Goal: Information Seeking & Learning: Compare options

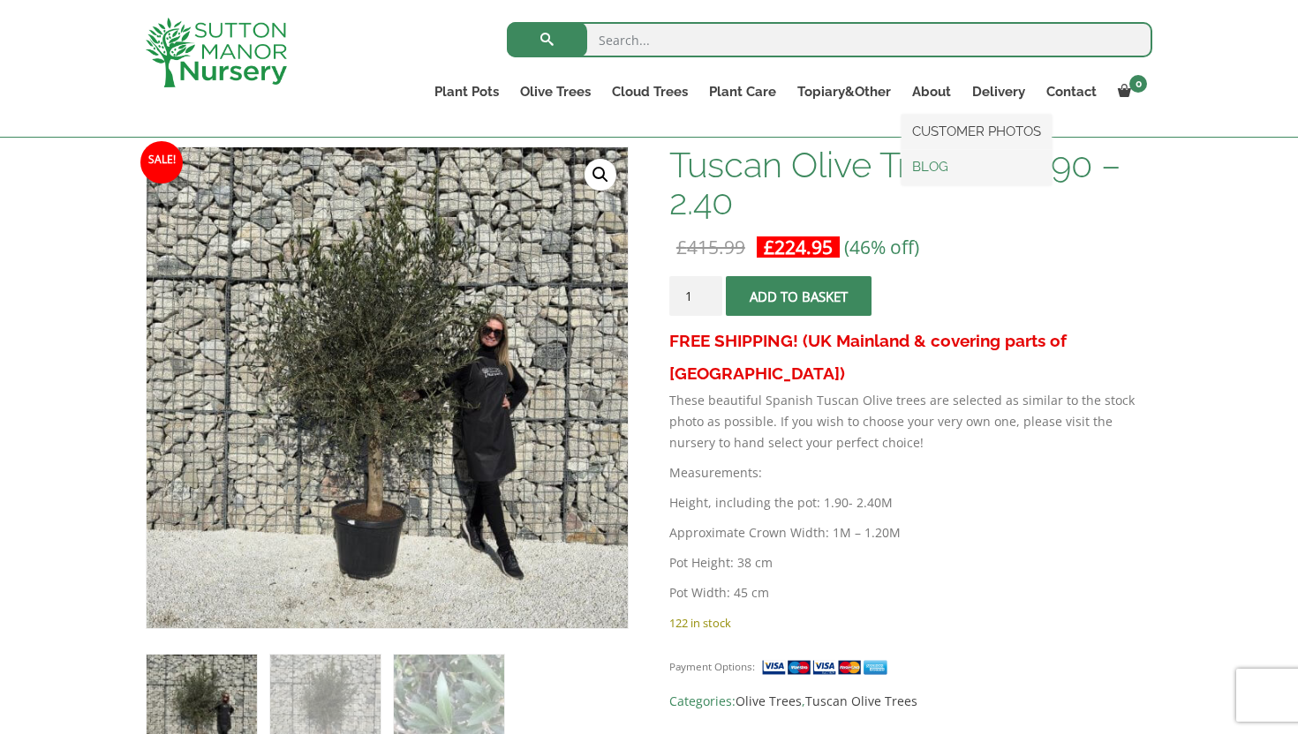
scroll to position [263, 0]
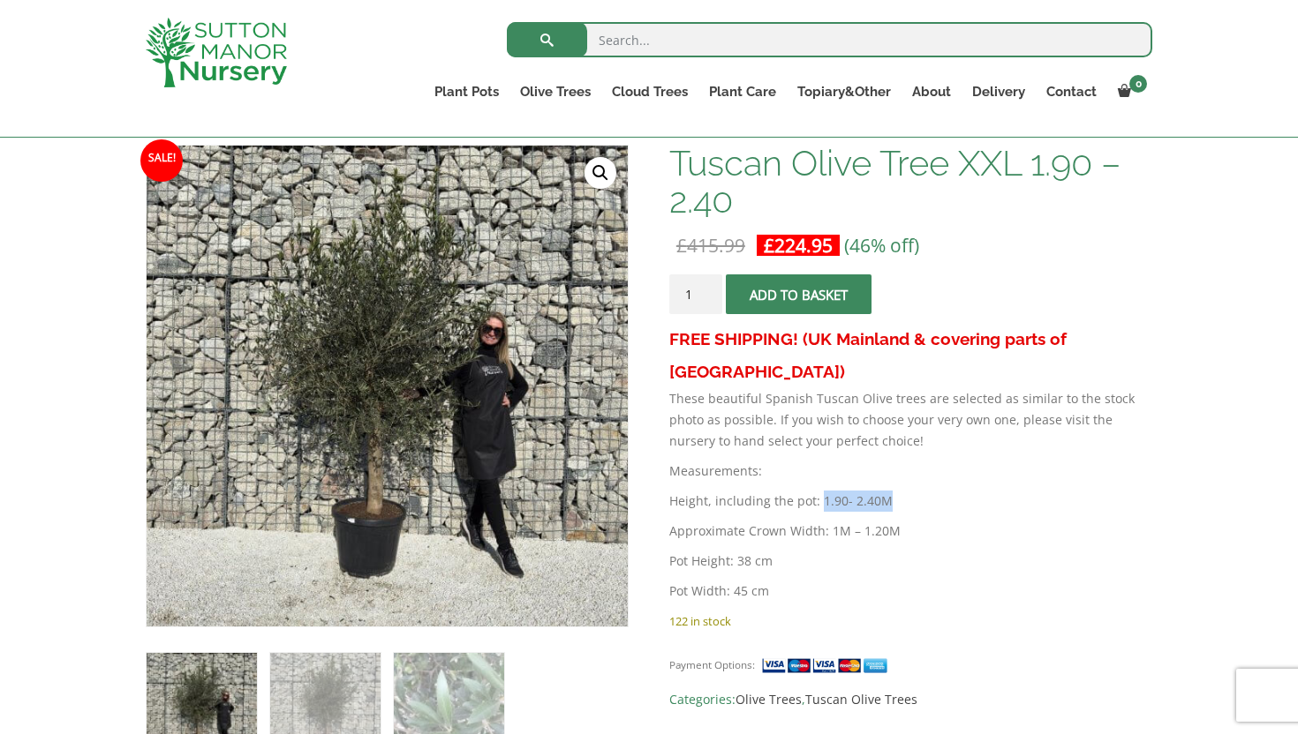
drag, startPoint x: 817, startPoint y: 468, endPoint x: 885, endPoint y: 470, distance: 68.9
click at [885, 491] on p "Height, including the pot: 1.90- 2.40M" at bounding box center [910, 501] width 483 height 21
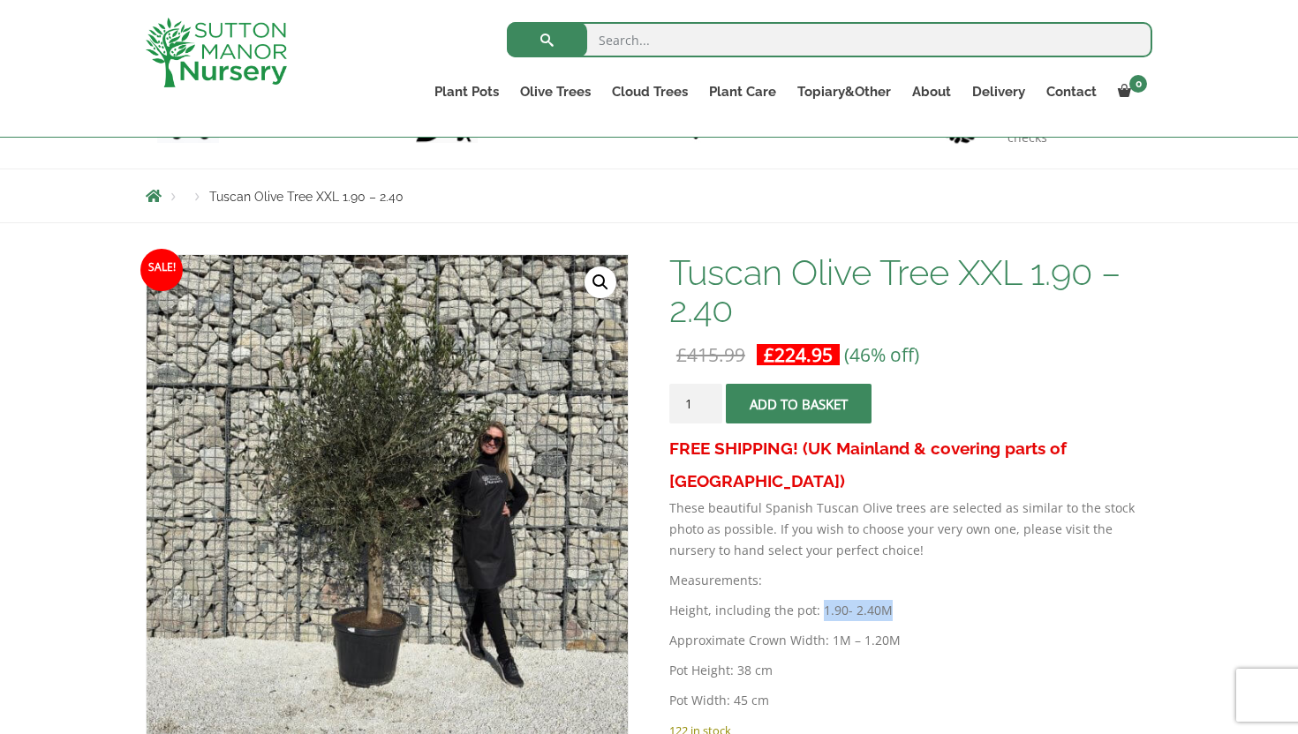
scroll to position [148, 0]
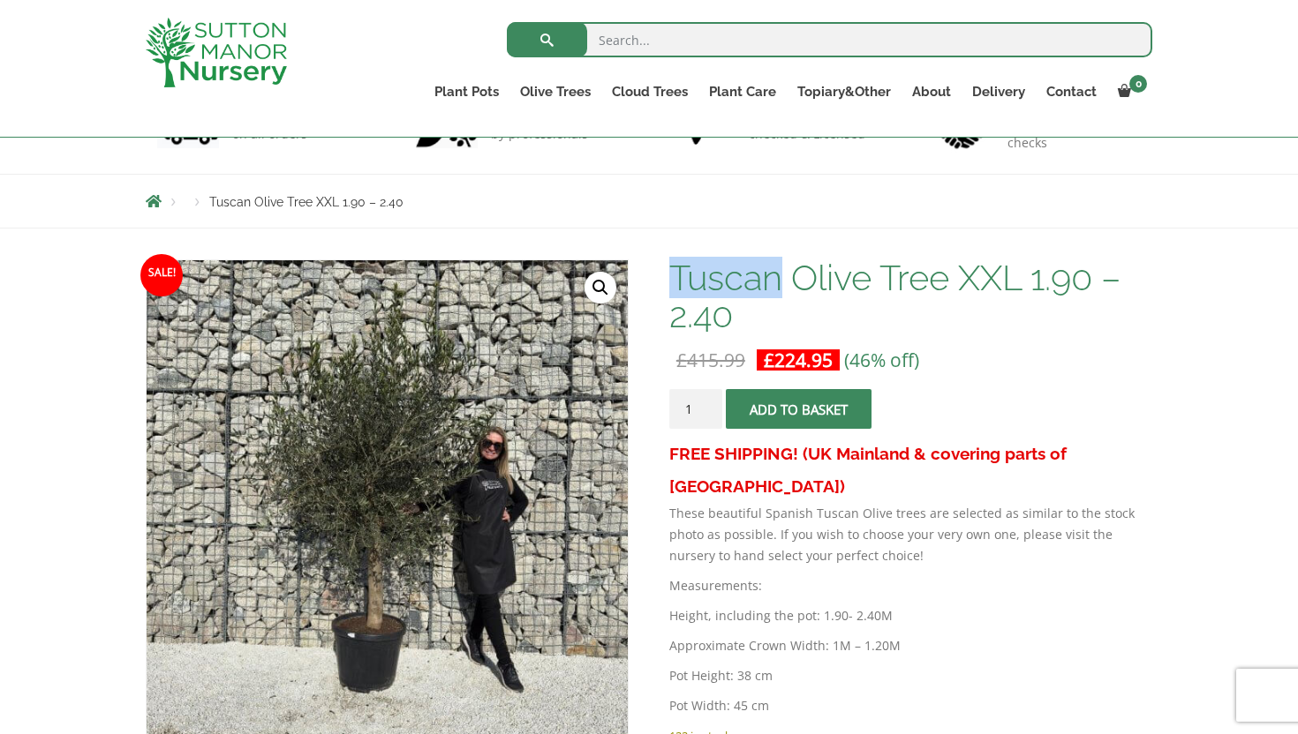
drag, startPoint x: 674, startPoint y: 272, endPoint x: 775, endPoint y: 272, distance: 100.6
click at [775, 273] on h1 "Tuscan Olive Tree XXL 1.90 – 2.40" at bounding box center [910, 297] width 483 height 74
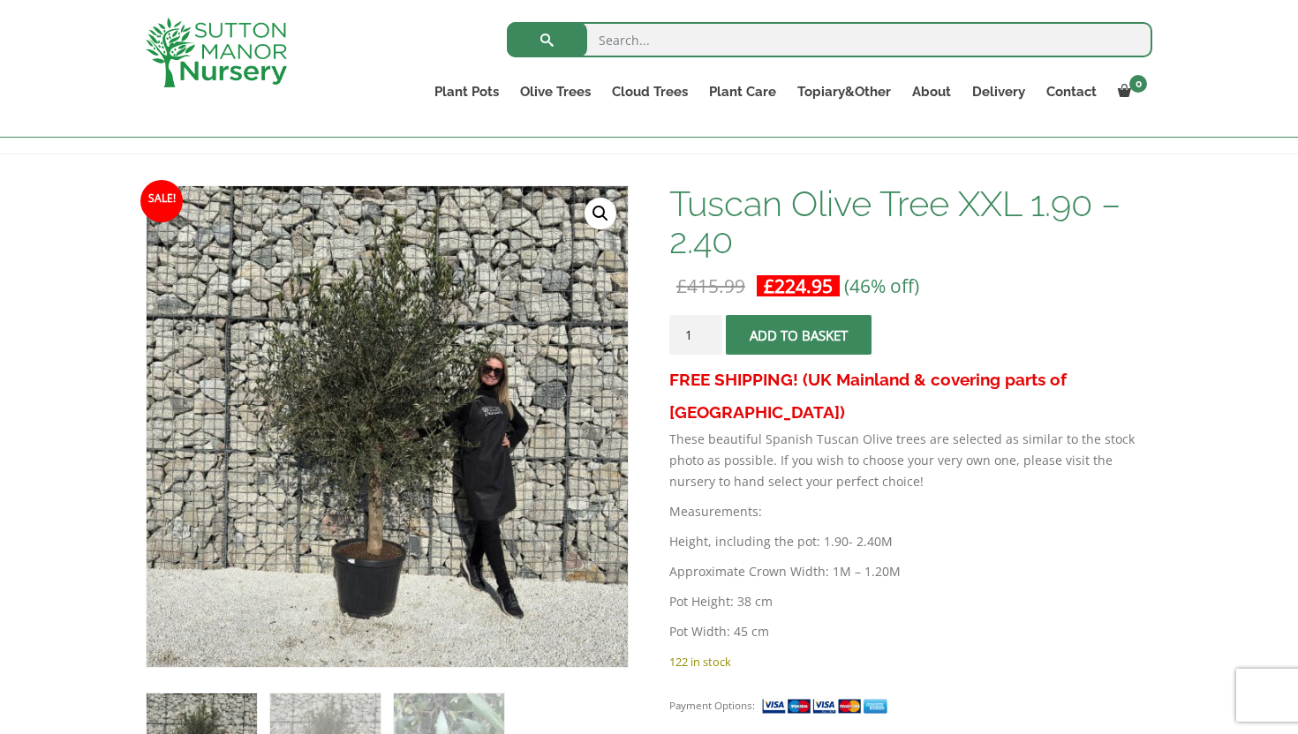
scroll to position [223, 0]
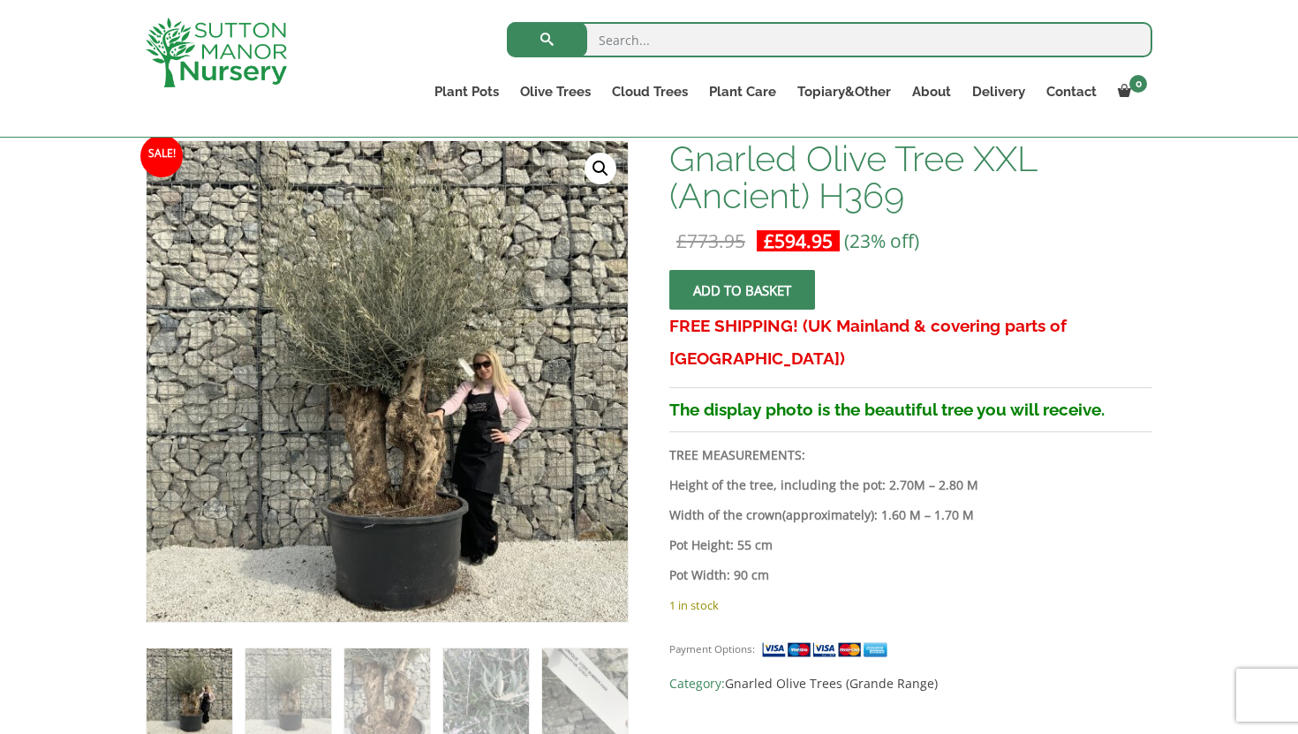
scroll to position [274, 0]
